Goal: Information Seeking & Learning: Find contact information

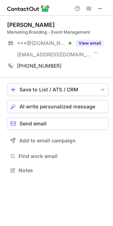
scroll to position [166, 113]
click at [103, 72] on div "Vương Quyề Nguyễn Marketing Branding - Event Management ***@gmail.com Verified …" at bounding box center [57, 47] width 101 height 62
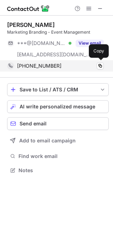
click at [100, 70] on div "+84978959159 Copy" at bounding box center [55, 65] width 97 height 11
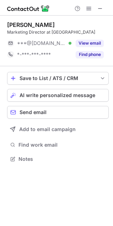
scroll to position [154, 113]
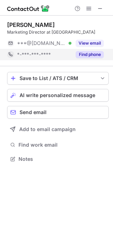
click at [97, 55] on button "Find phone" at bounding box center [90, 54] width 28 height 7
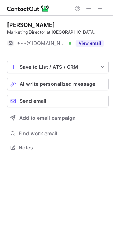
scroll to position [143, 113]
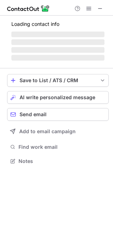
scroll to position [172, 113]
